Goal: Information Seeking & Learning: Compare options

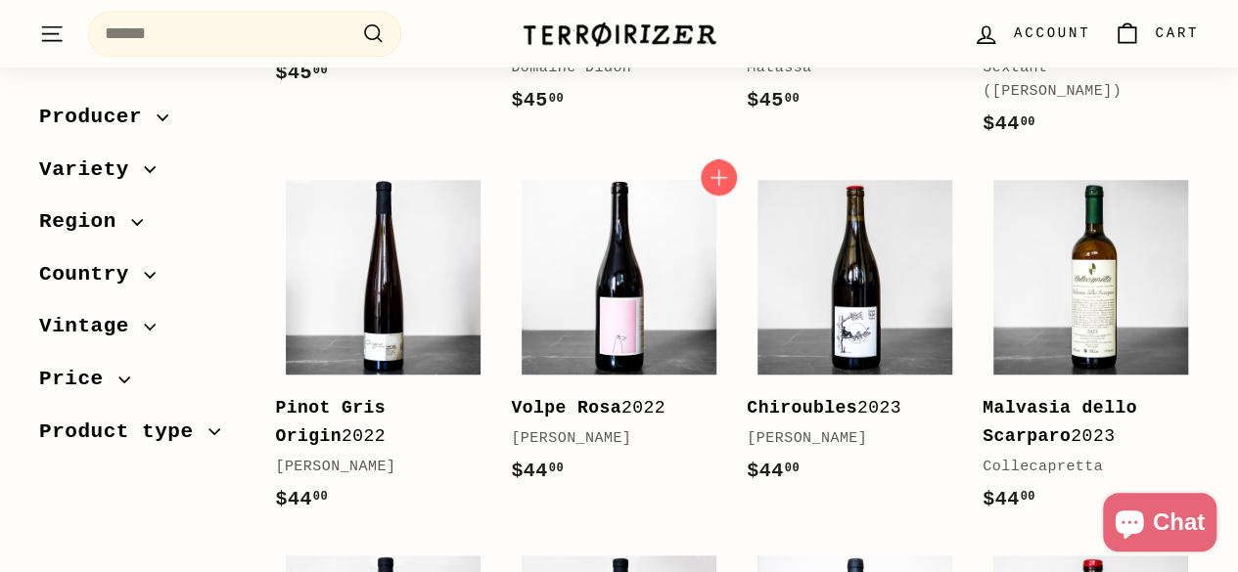
scroll to position [662, 0]
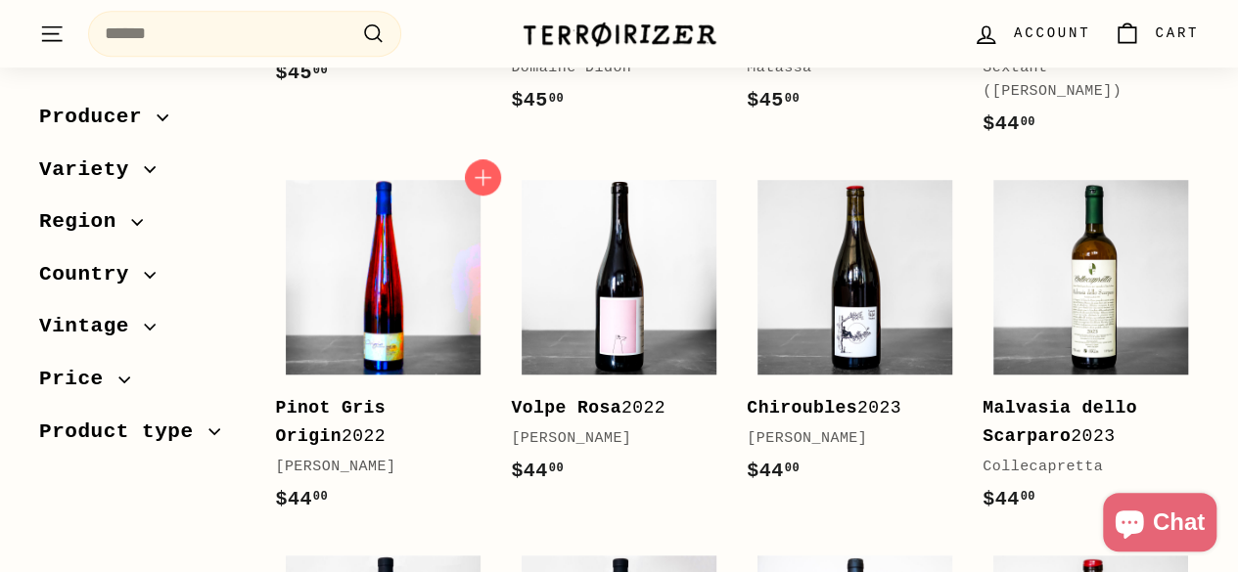
click at [405, 265] on img at bounding box center [383, 277] width 195 height 195
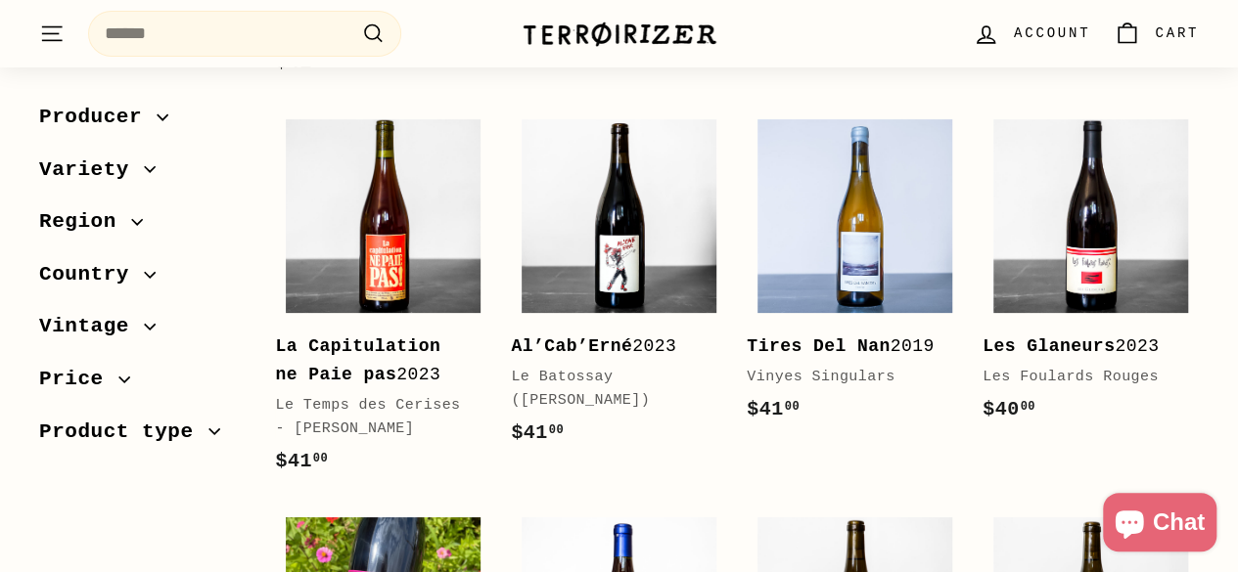
scroll to position [3495, 0]
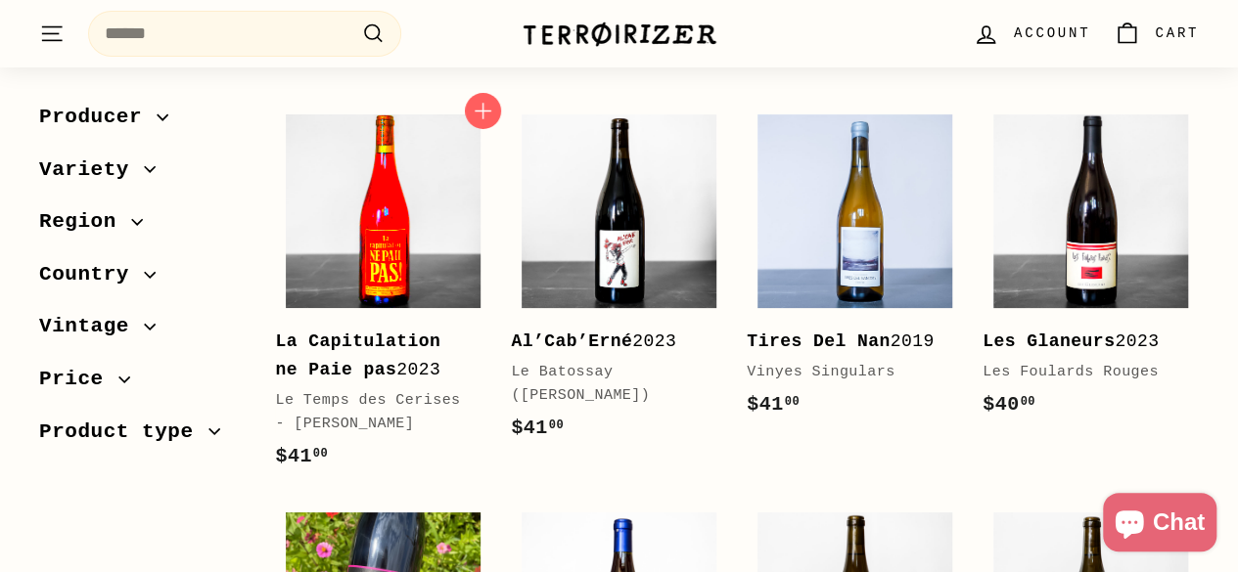
click at [439, 197] on img at bounding box center [383, 211] width 195 height 195
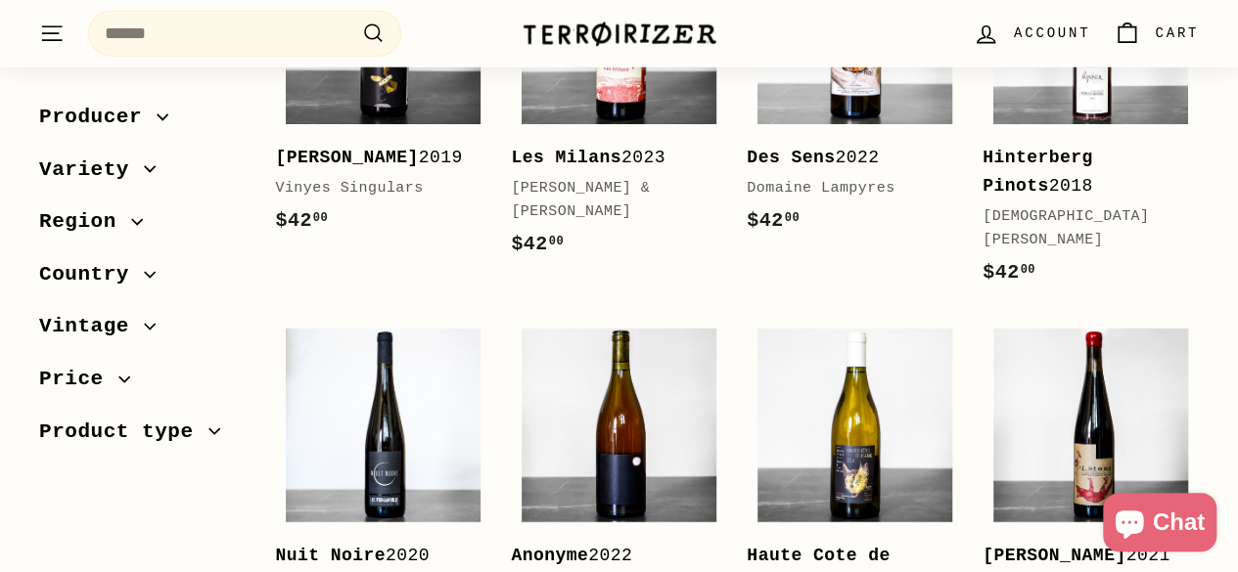
scroll to position [2507, 0]
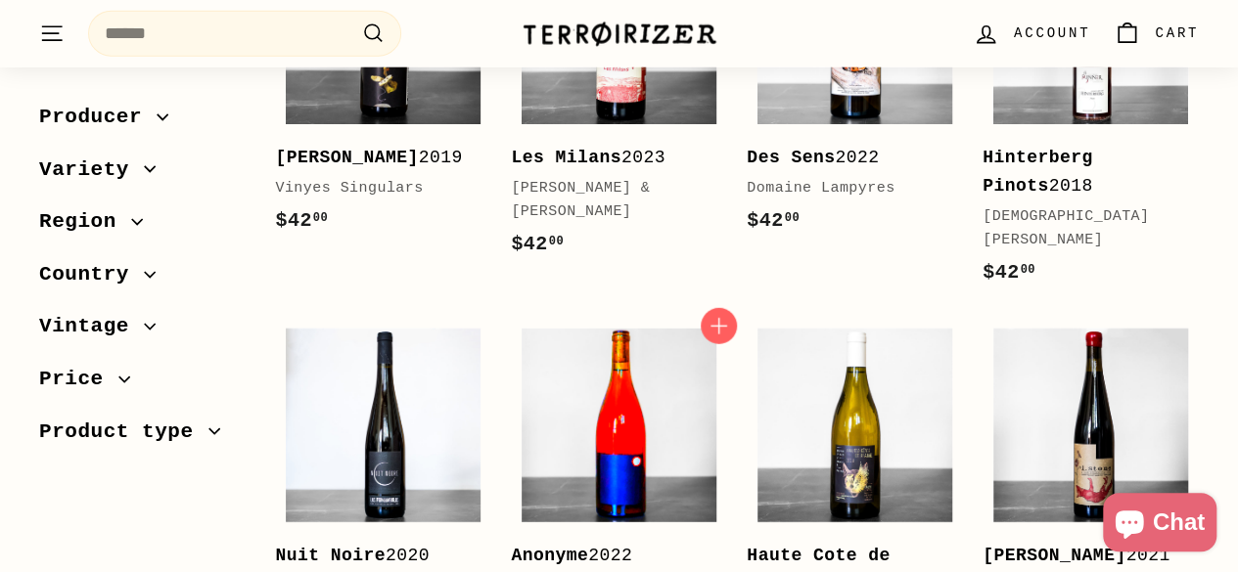
click at [605, 432] on img at bounding box center [619, 426] width 195 height 195
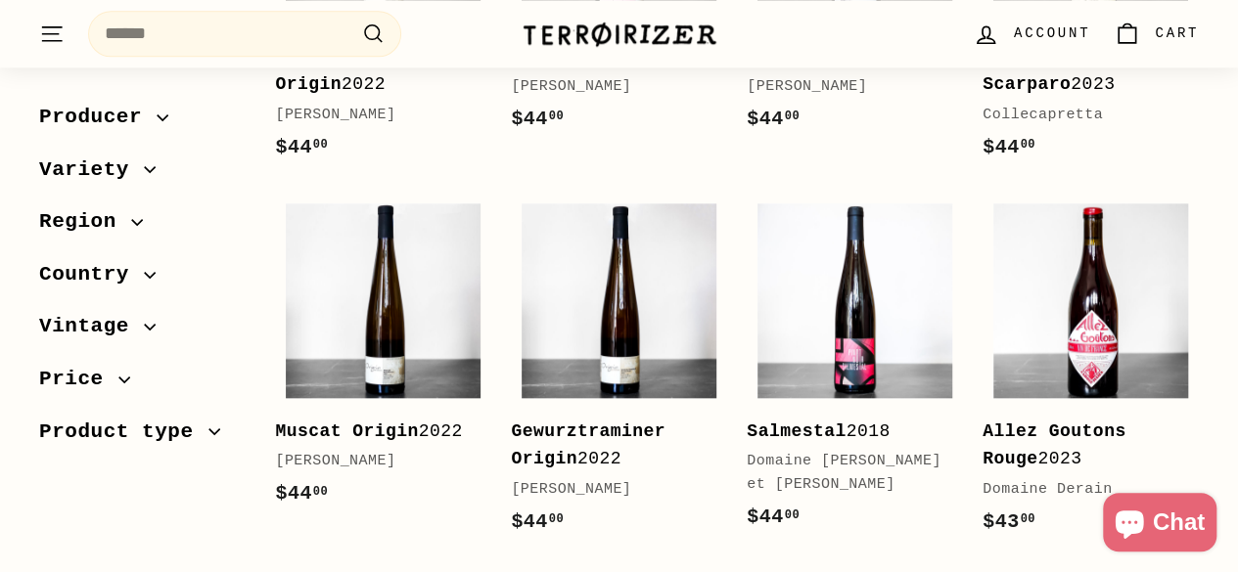
scroll to position [1015, 0]
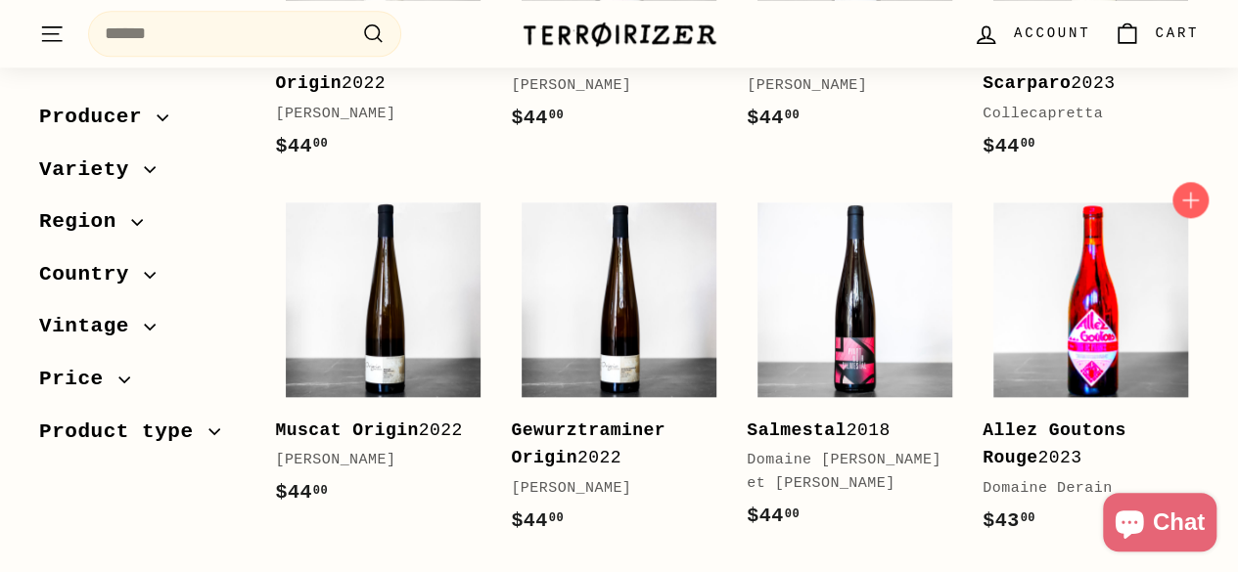
click at [1070, 363] on img at bounding box center [1090, 300] width 195 height 195
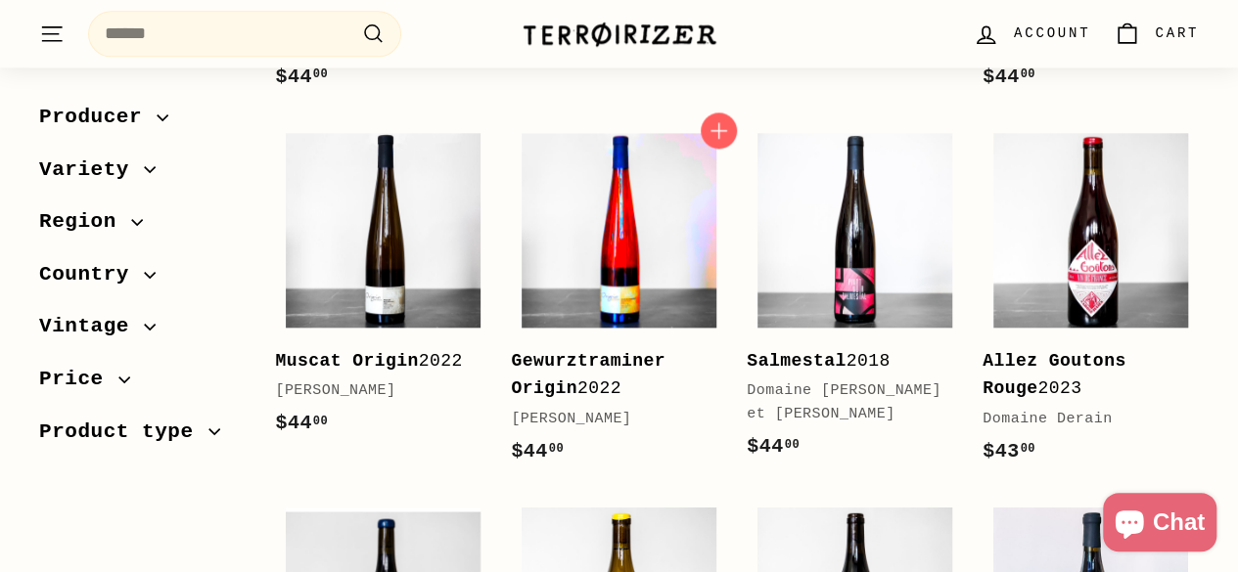
scroll to position [1067, 0]
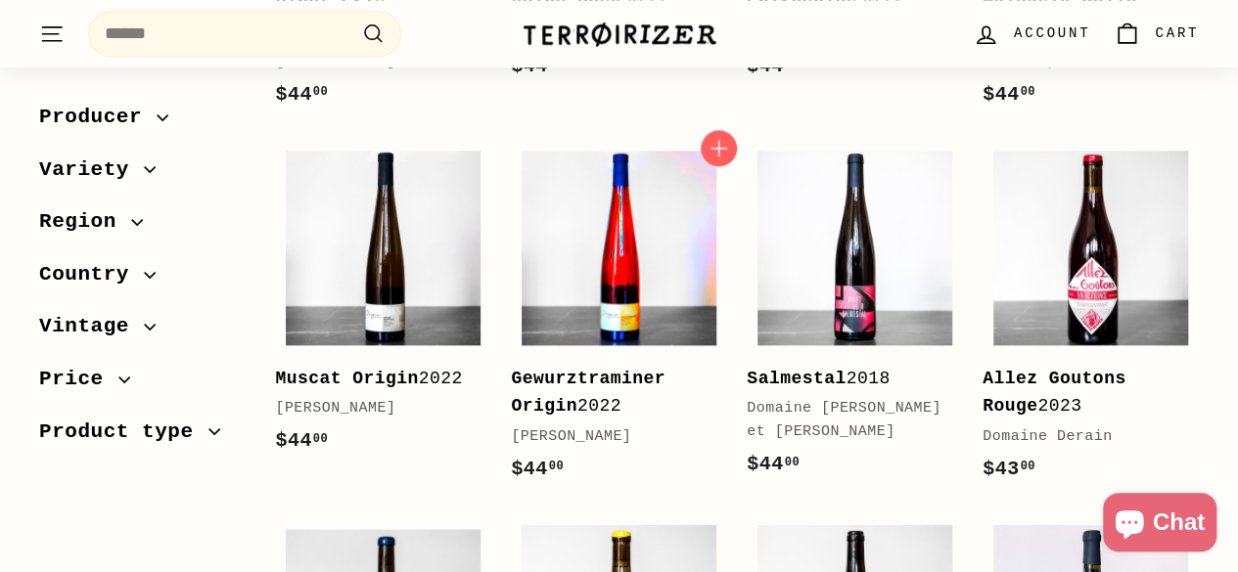
click at [615, 269] on img at bounding box center [619, 248] width 195 height 195
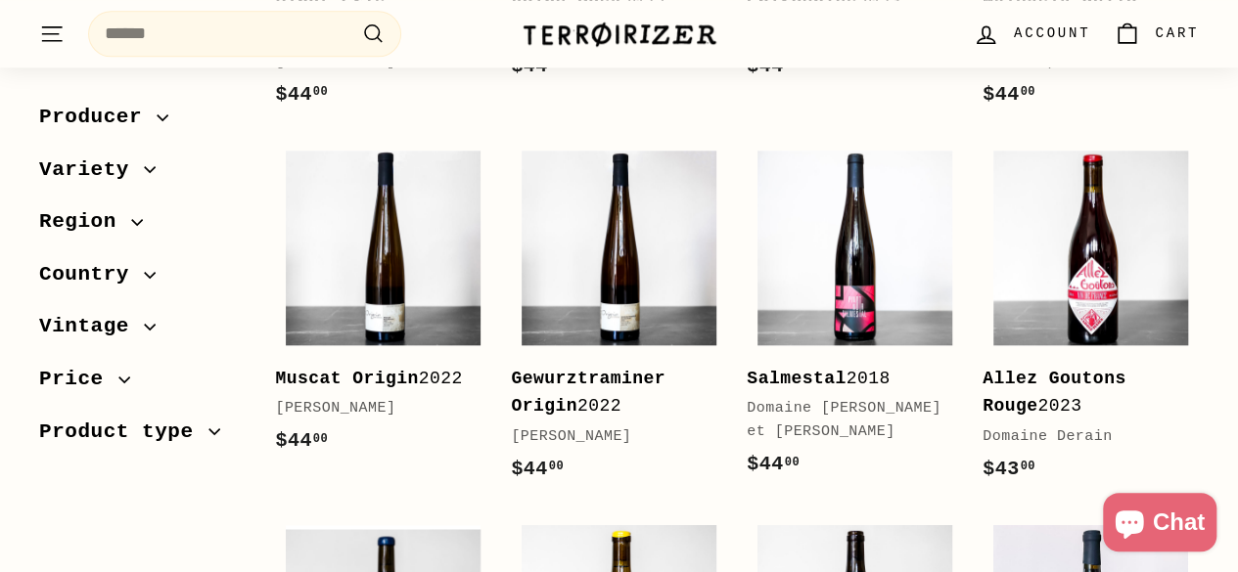
scroll to position [1061, 0]
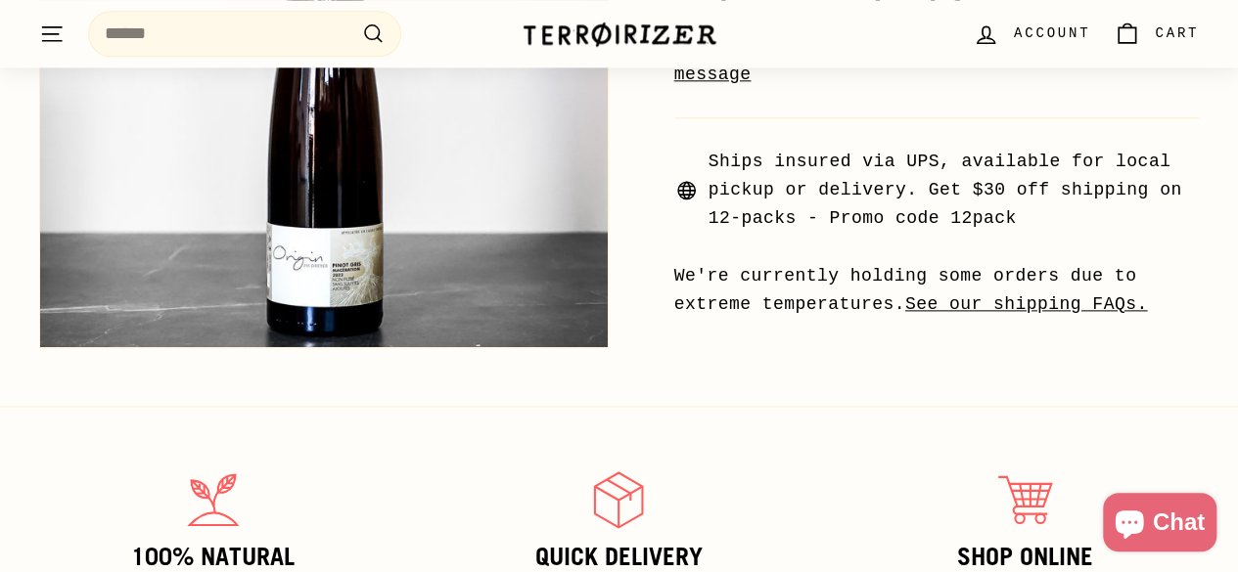
scroll to position [1132, 0]
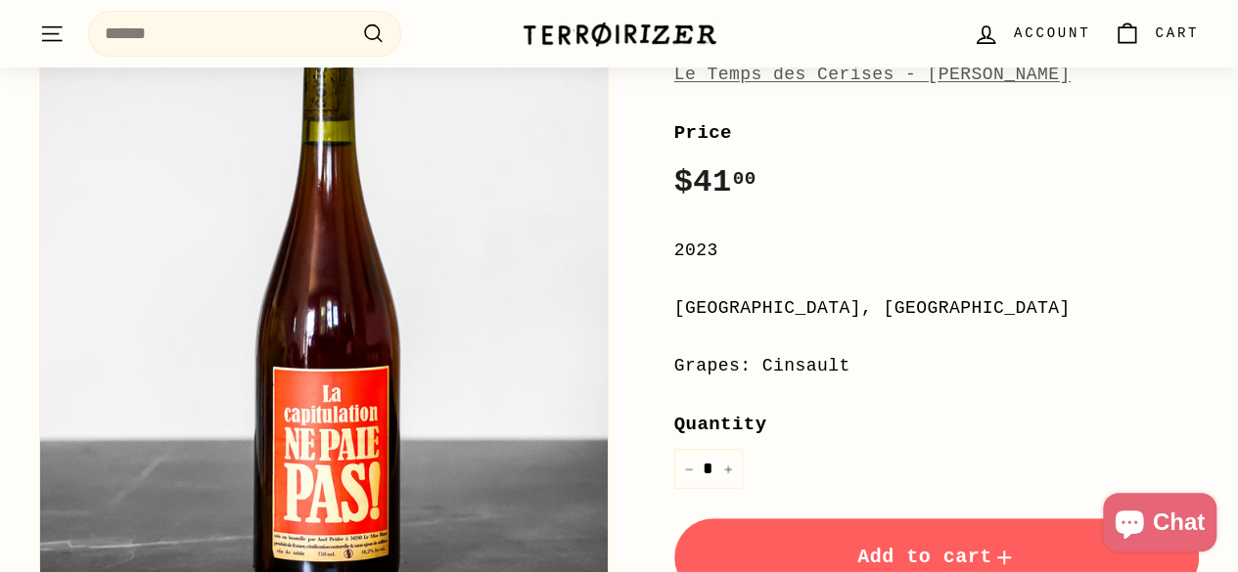
scroll to position [332, 0]
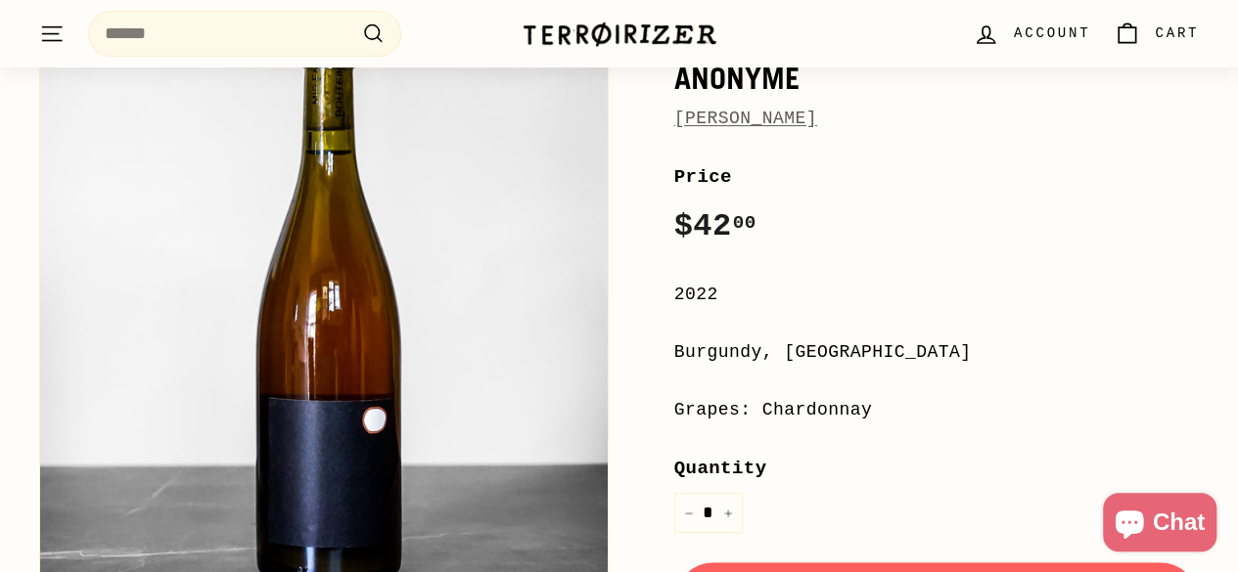
scroll to position [321, 0]
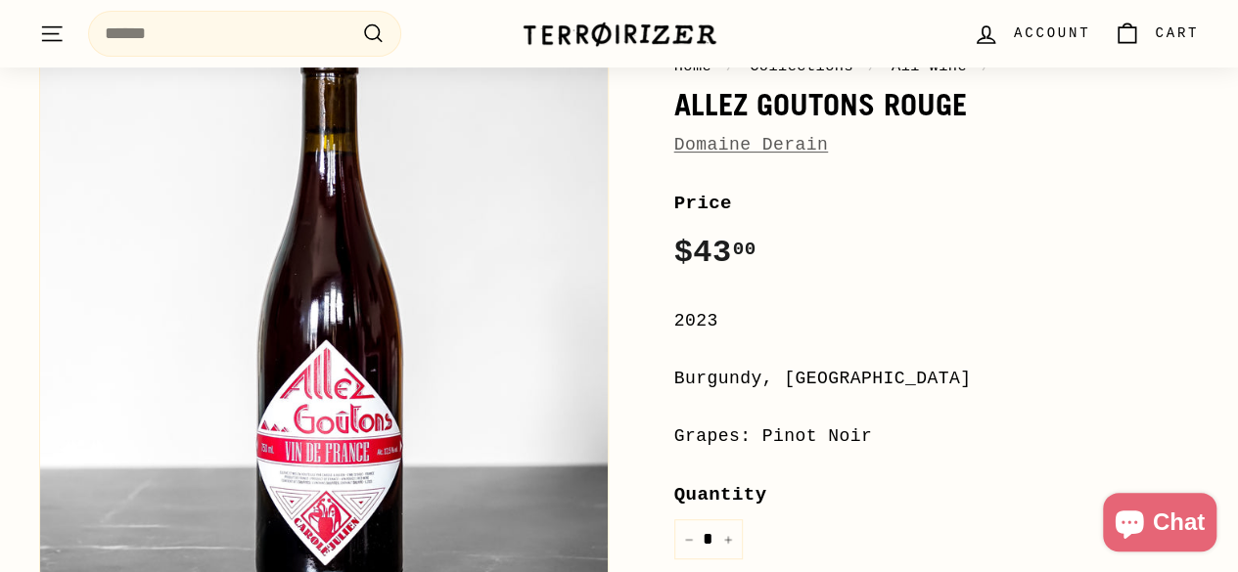
scroll to position [256, 0]
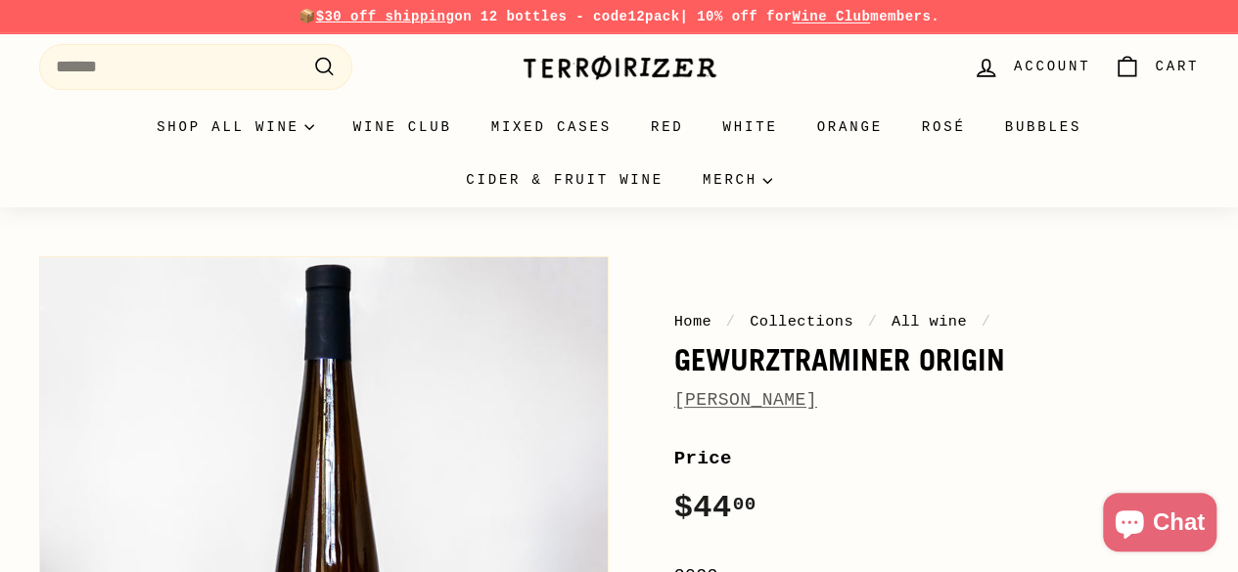
click at [728, 392] on link "Jean-Marc Dreyer" at bounding box center [745, 400] width 143 height 20
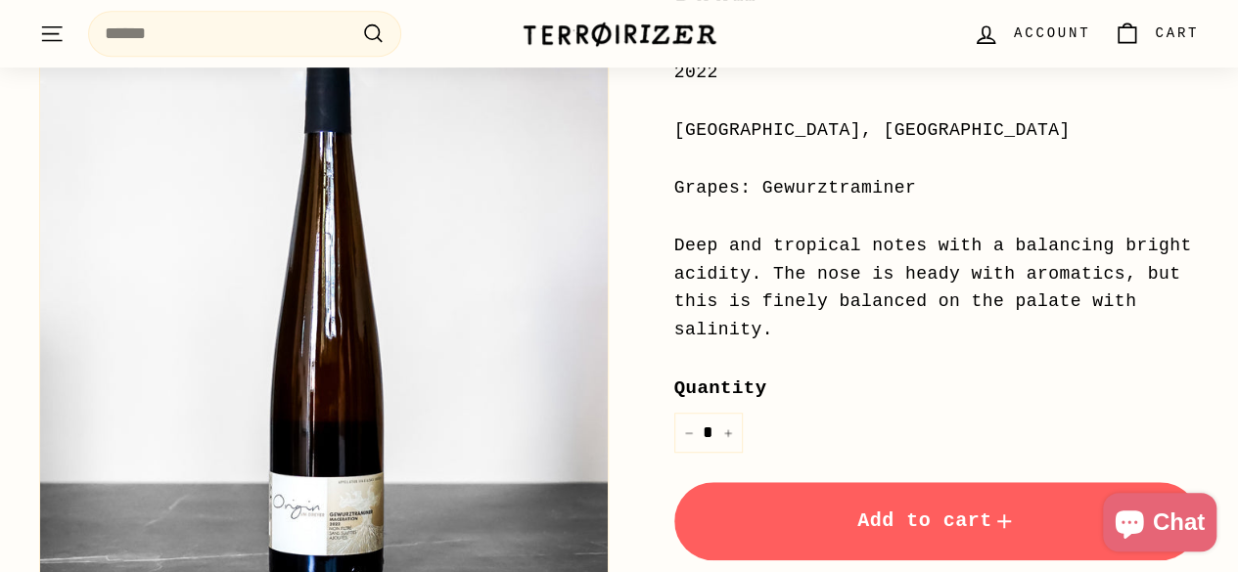
scroll to position [505, 0]
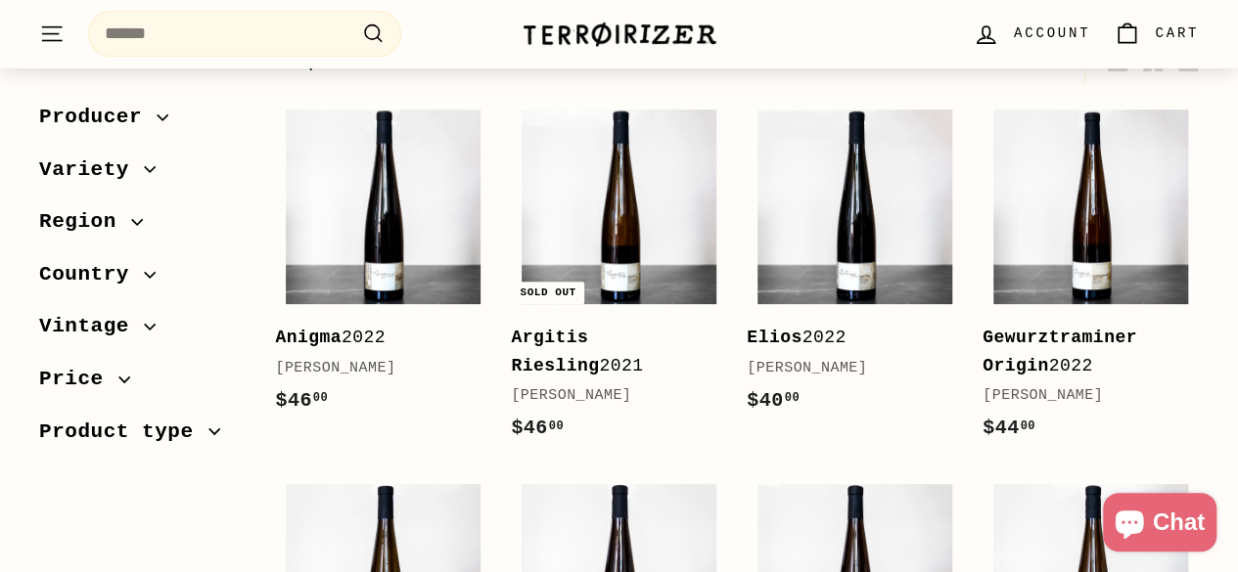
scroll to position [348, 0]
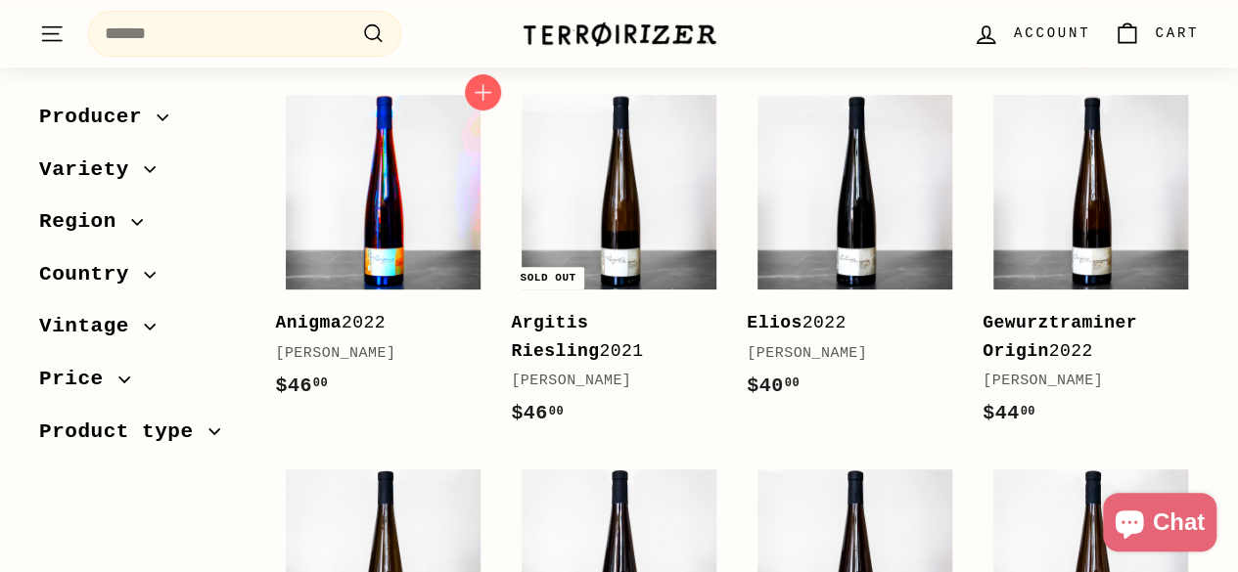
click at [410, 242] on img at bounding box center [383, 192] width 195 height 195
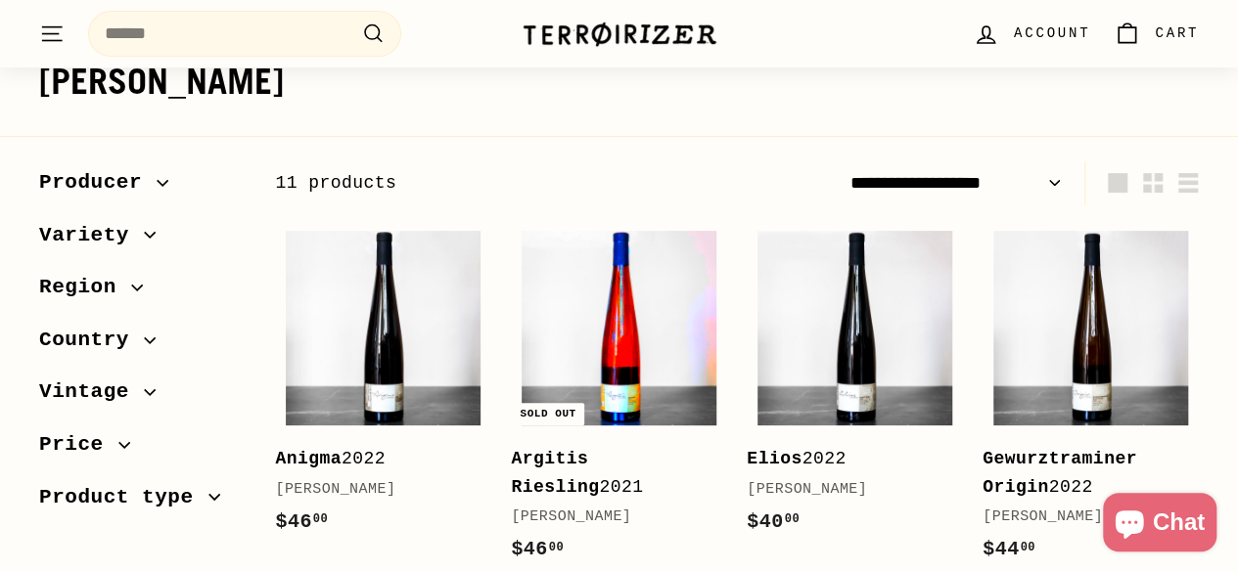
scroll to position [198, 0]
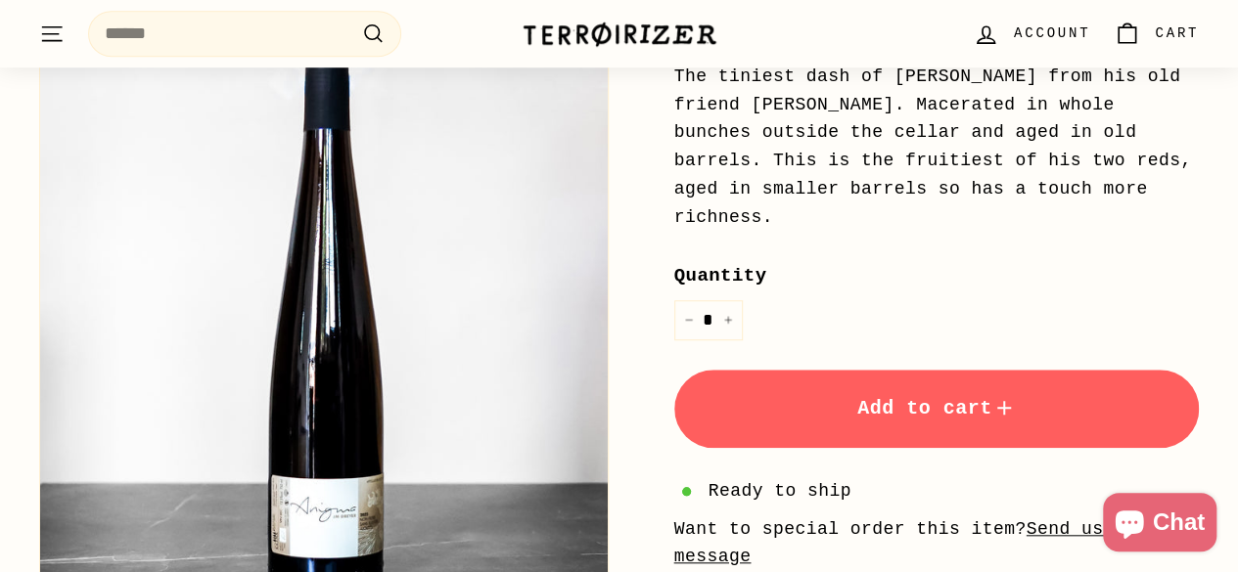
scroll to position [683, 0]
